Goal: Task Accomplishment & Management: Manage account settings

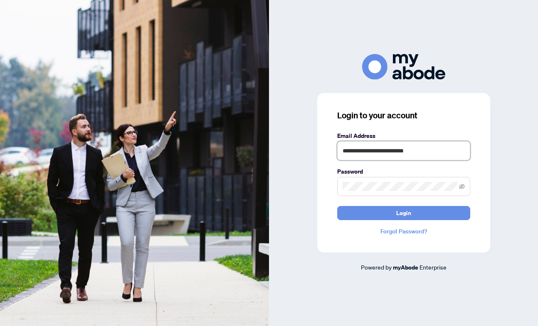
type input "**********"
click at [403, 213] on button "Login" at bounding box center [403, 213] width 133 height 14
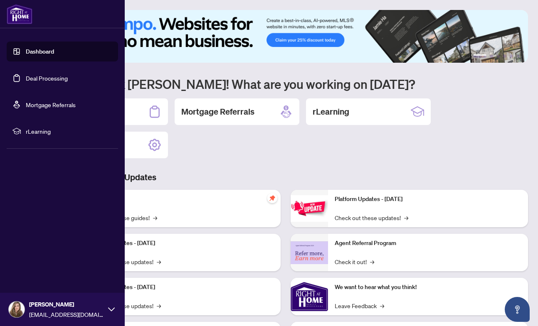
click at [26, 77] on link "Deal Processing" at bounding box center [47, 77] width 42 height 7
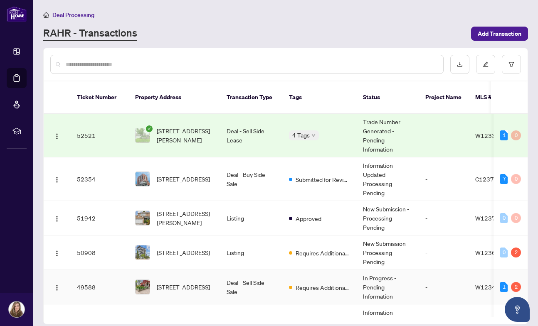
click at [284, 276] on td "Requires Additional Docs" at bounding box center [319, 287] width 74 height 34
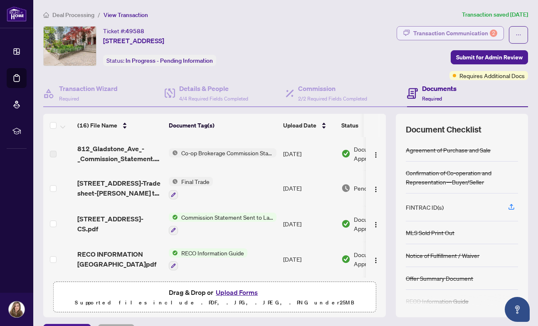
click at [442, 34] on div "Transaction Communication 2" at bounding box center [455, 33] width 84 height 13
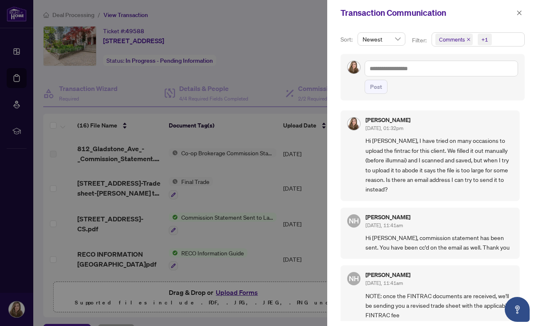
click at [293, 53] on div at bounding box center [269, 163] width 538 height 326
click at [519, 14] on icon "close" at bounding box center [519, 12] width 5 height 5
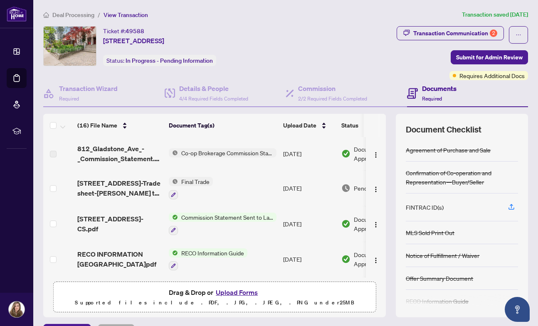
click at [341, 67] on div "Transaction Communication 2 Submit for Admin Review Requires Additional Docs" at bounding box center [418, 53] width 220 height 54
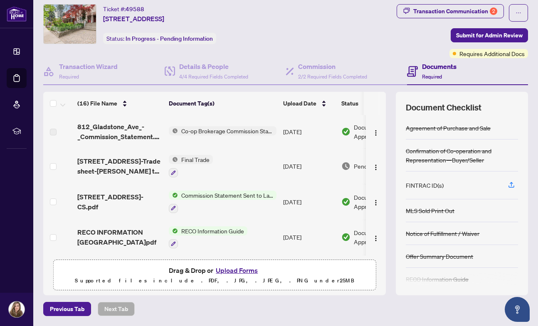
scroll to position [22, 0]
click at [233, 272] on button "Upload Forms" at bounding box center [236, 271] width 47 height 11
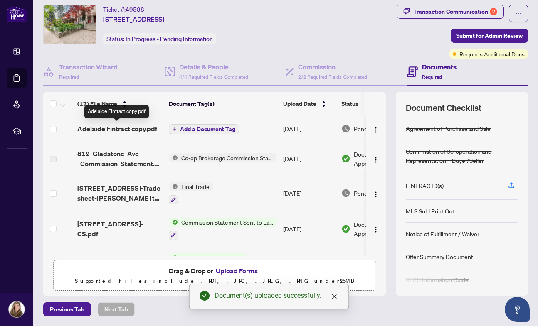
click at [127, 130] on span "Adelaide Fintract copy.pdf" at bounding box center [117, 129] width 80 height 10
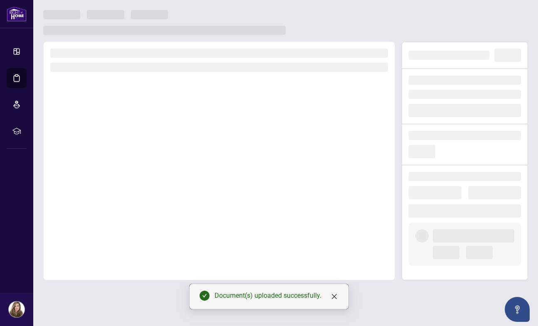
click at [127, 130] on div at bounding box center [219, 161] width 352 height 239
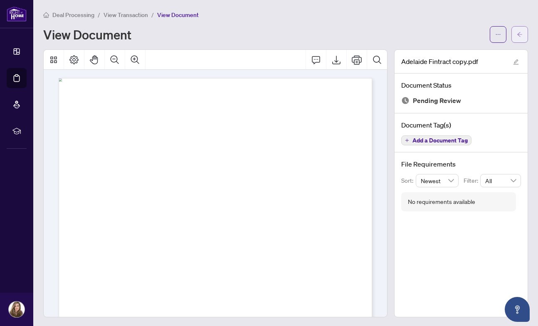
click at [518, 35] on icon "arrow-left" at bounding box center [519, 34] width 5 height 5
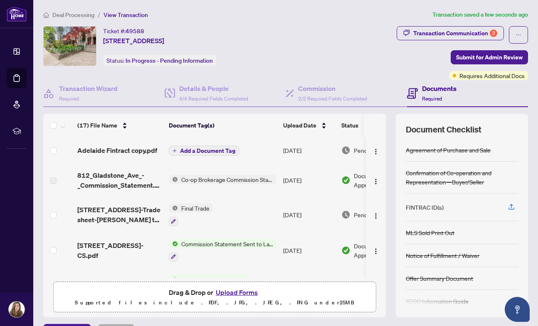
click at [209, 153] on span "Add a Document Tag" at bounding box center [207, 151] width 55 height 6
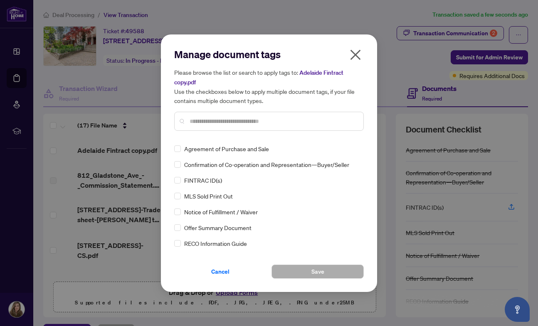
click at [201, 182] on span "FINTRAC ID(s)" at bounding box center [203, 180] width 38 height 9
click at [180, 179] on span at bounding box center [177, 180] width 7 height 7
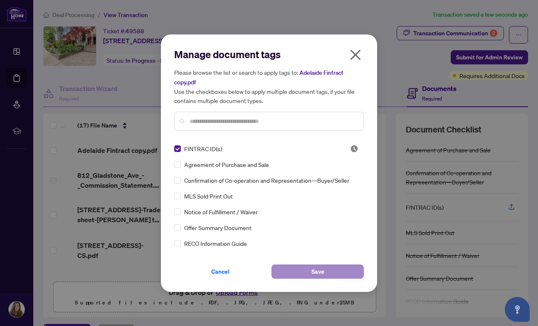
click at [331, 272] on button "Save" at bounding box center [317, 272] width 92 height 14
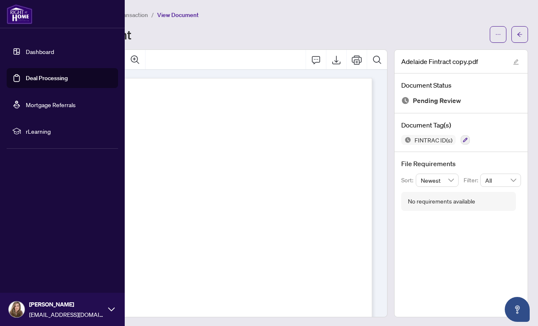
click at [26, 81] on link "Deal Processing" at bounding box center [47, 77] width 42 height 7
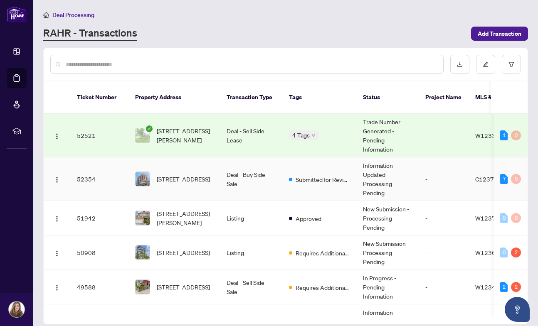
click at [176, 175] on span "406-185 Alberta Ave, Toronto, Ontario M6C 0A5, Canada" at bounding box center [183, 179] width 53 height 9
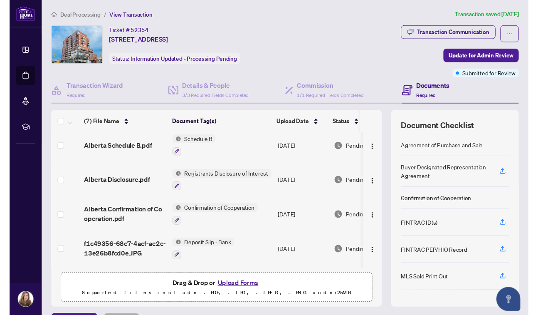
scroll to position [110, 0]
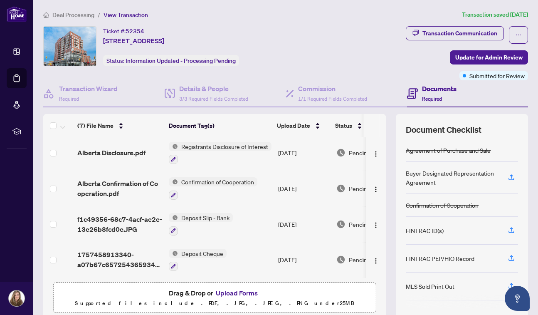
click at [525, 224] on div "Document Checklist Agreement of Purchase and Sale Buyer Designated Representati…" at bounding box center [462, 216] width 132 height 204
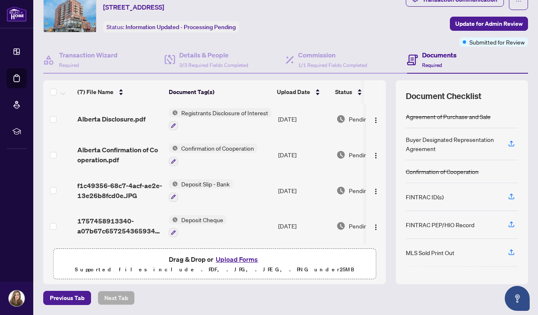
scroll to position [33, 0]
click at [442, 281] on div "Document Checklist Agreement of Purchase and Sale Buyer Designated Representati…" at bounding box center [462, 183] width 132 height 204
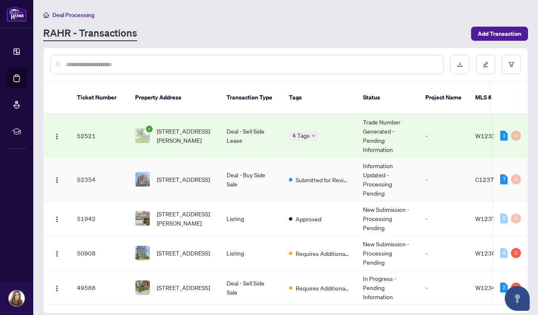
click at [229, 176] on td "Deal - Buy Side Sale" at bounding box center [251, 180] width 62 height 44
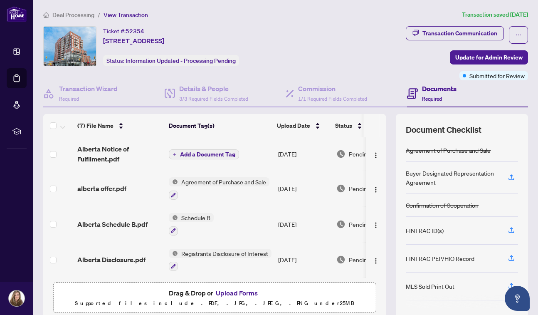
click at [235, 293] on button "Upload Forms" at bounding box center [236, 292] width 47 height 11
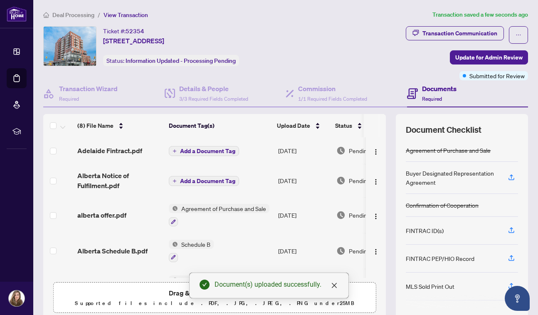
click at [126, 155] on span "Adelaide Fintract.pdf" at bounding box center [109, 150] width 65 height 10
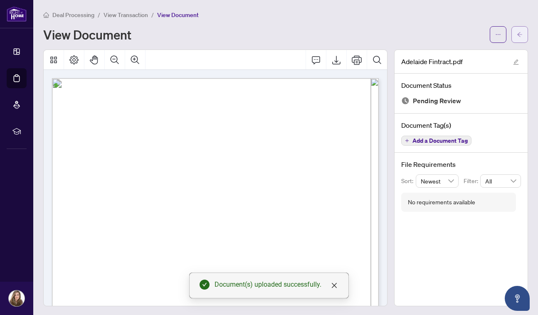
click at [516, 36] on button "button" at bounding box center [519, 34] width 17 height 17
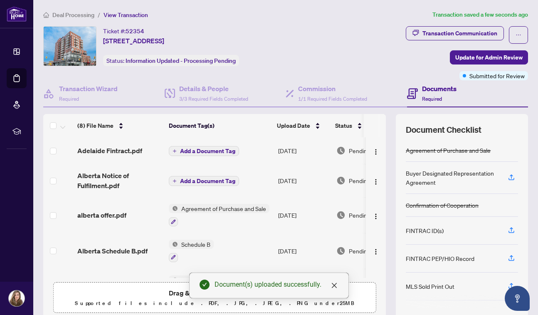
click at [211, 152] on span "Add a Document Tag" at bounding box center [207, 151] width 55 height 6
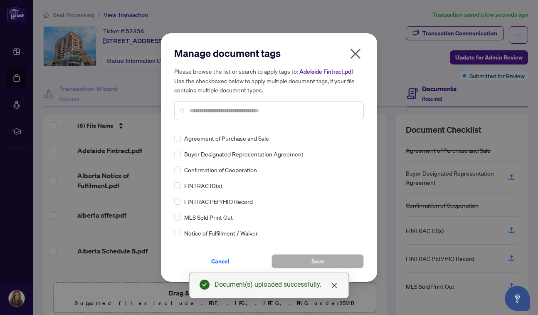
click at [220, 108] on input "text" at bounding box center [273, 110] width 167 height 9
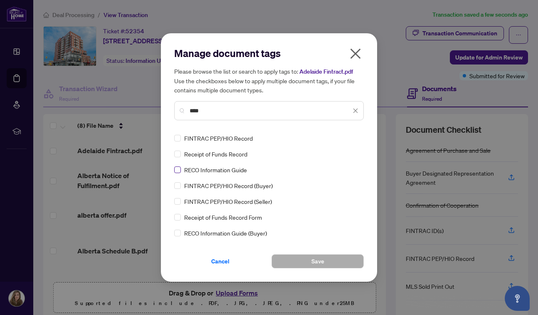
type input "****"
click at [302, 264] on button "Save" at bounding box center [317, 261] width 92 height 14
